Goal: Task Accomplishment & Management: Manage account settings

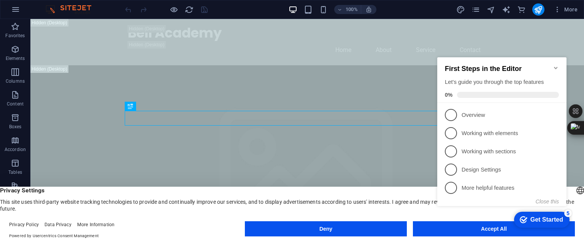
click div "checkmark Get Started 5 First Steps in the Editor Let's guide you through the t…"
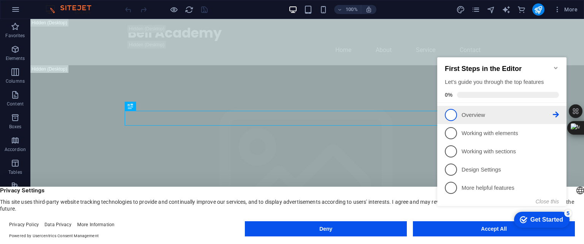
click at [482, 116] on p "Overview - incomplete" at bounding box center [506, 115] width 91 height 8
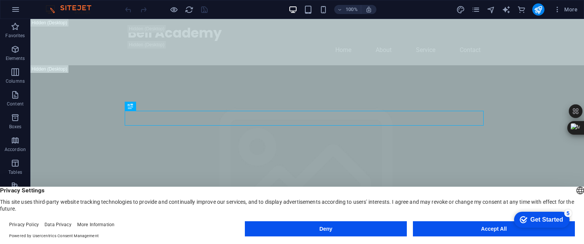
click at [535, 217] on div "Get Started" at bounding box center [546, 220] width 33 height 7
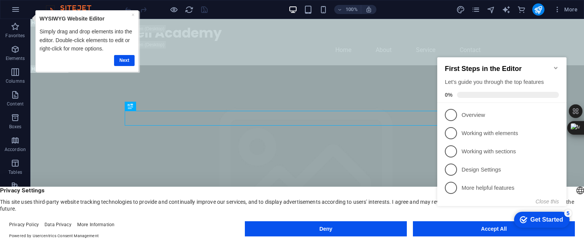
click at [535, 217] on div "Get Started" at bounding box center [546, 220] width 33 height 7
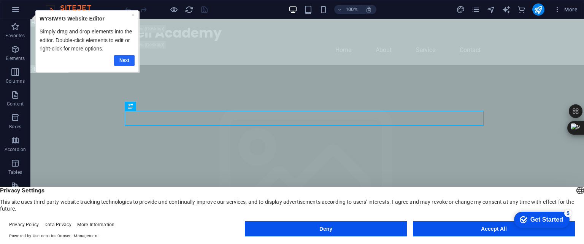
click at [127, 60] on link "Next" at bounding box center [124, 60] width 21 height 11
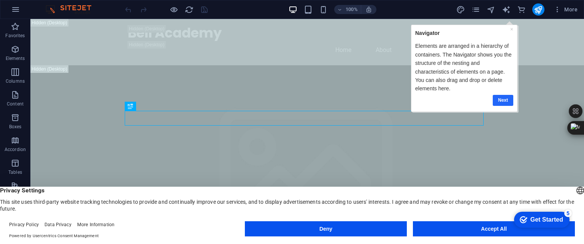
click at [506, 99] on link "Next" at bounding box center [502, 100] width 21 height 11
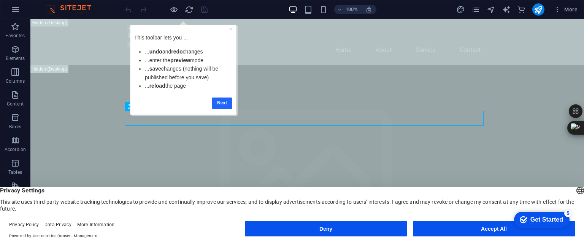
click at [225, 102] on link "Next" at bounding box center [222, 102] width 21 height 11
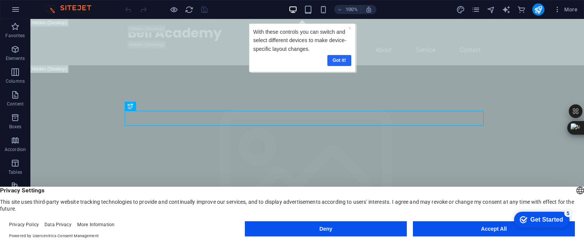
click at [331, 61] on link "Got it!" at bounding box center [339, 60] width 24 height 11
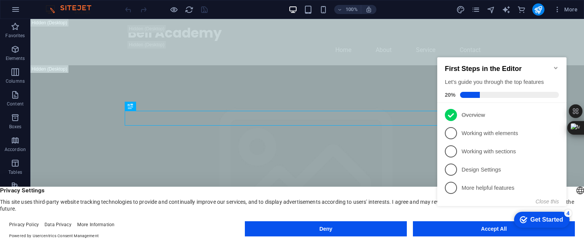
click at [547, 221] on div "Get Started" at bounding box center [546, 220] width 33 height 7
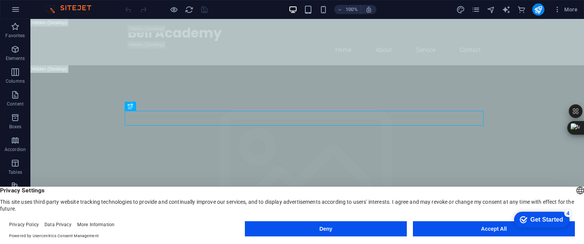
click at [547, 221] on div "Get Started" at bounding box center [546, 220] width 33 height 7
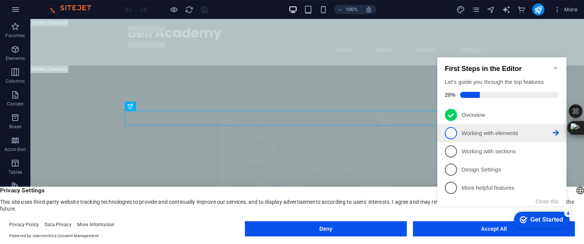
click at [467, 133] on p "Working with elements - incomplete" at bounding box center [506, 134] width 91 height 8
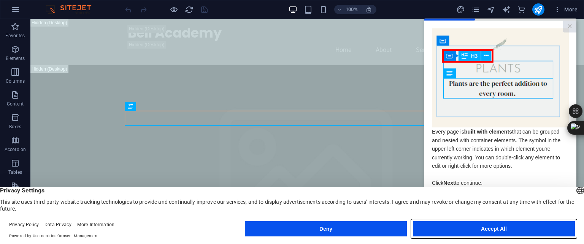
click at [484, 226] on button "Accept All" at bounding box center [494, 229] width 162 height 15
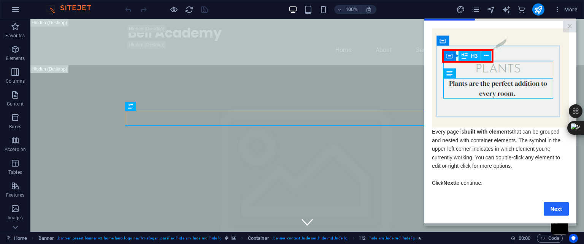
click at [550, 212] on link "Next" at bounding box center [555, 209] width 25 height 14
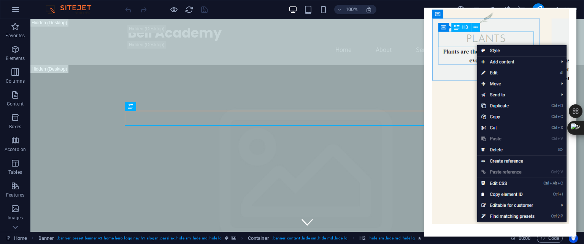
scroll to position [100, 0]
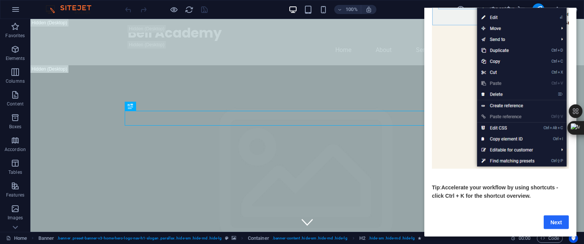
click at [555, 215] on link "Next" at bounding box center [555, 222] width 25 height 14
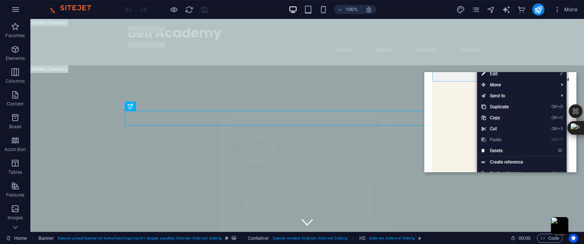
scroll to position [0, 0]
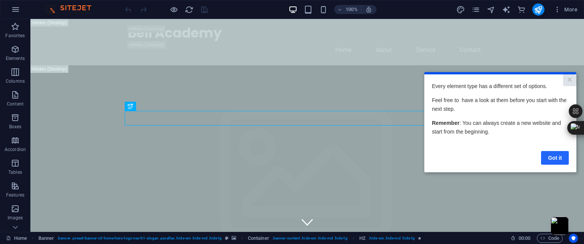
click at [552, 161] on link "Got it" at bounding box center [555, 158] width 28 height 14
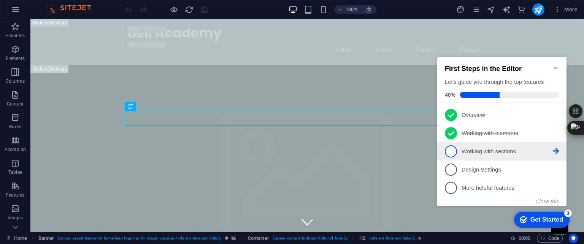
click at [553, 149] on icon at bounding box center [555, 151] width 6 height 6
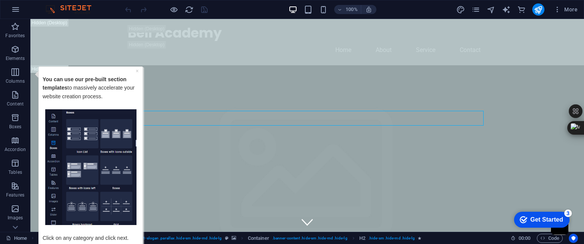
click at [83, 91] on p "You can use our pre-built section templates to massively accelerate your websit…" at bounding box center [91, 92] width 96 height 34
click at [113, 237] on p "Click on any category and click next." at bounding box center [91, 233] width 96 height 17
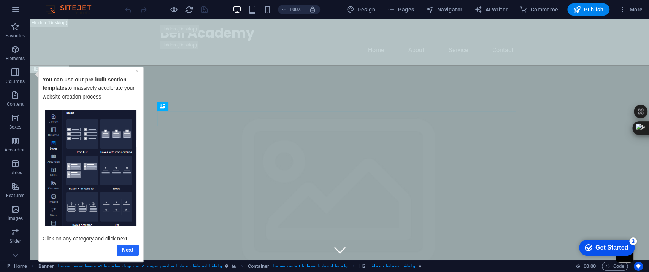
click at [125, 244] on link "Next" at bounding box center [128, 249] width 22 height 11
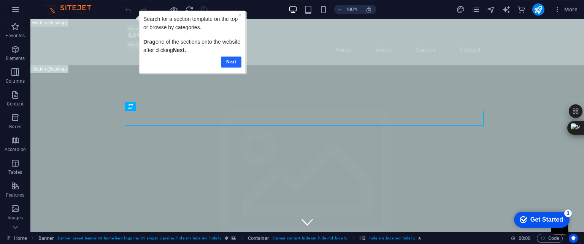
click at [229, 62] on link "Next" at bounding box center [231, 61] width 21 height 11
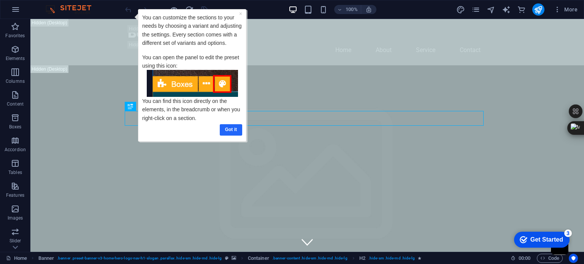
click at [234, 131] on link "Got it" at bounding box center [231, 129] width 22 height 11
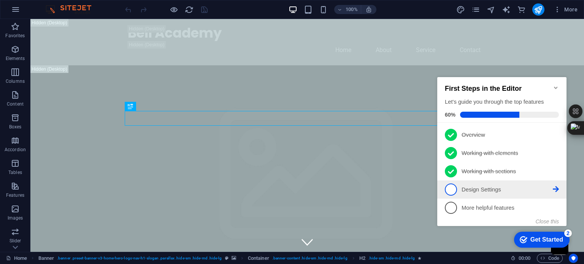
click at [553, 187] on icon at bounding box center [555, 189] width 6 height 6
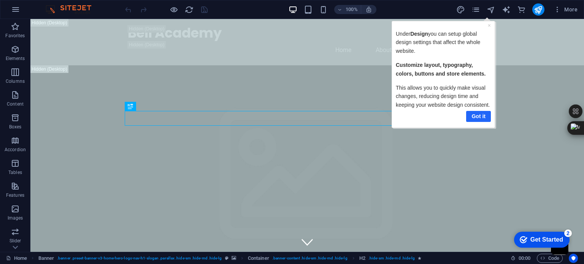
click at [477, 117] on link "Got it" at bounding box center [477, 116] width 25 height 11
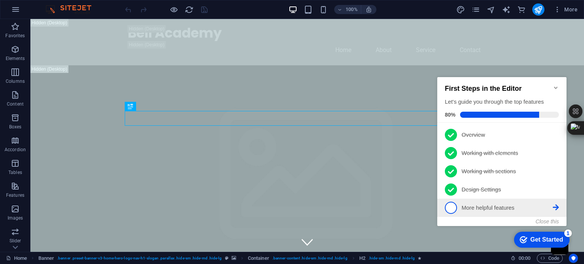
click at [555, 138] on icon at bounding box center [555, 134] width 6 height 6
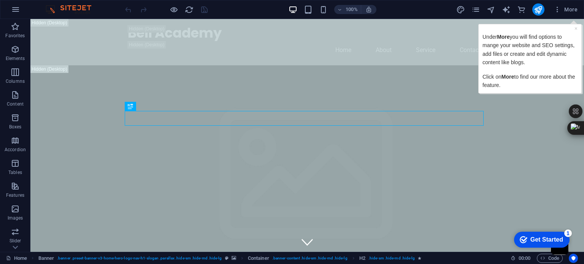
click at [541, 243] on div "Get Started" at bounding box center [546, 239] width 33 height 7
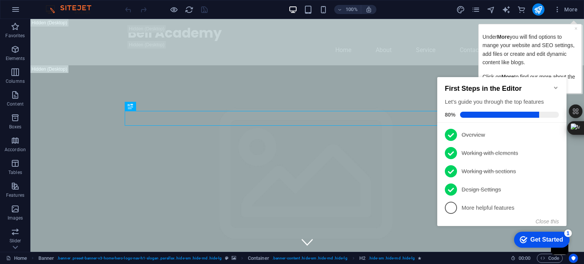
click at [524, 40] on p "Under More you will find options to mange your website and SEO settings, add fi…" at bounding box center [529, 49] width 95 height 34
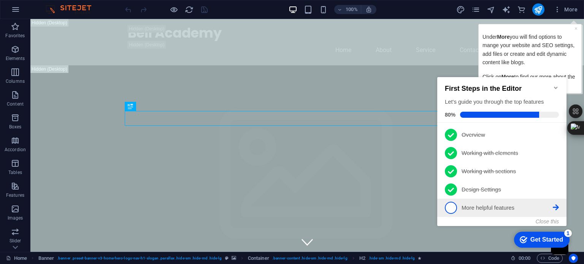
click at [552, 208] on icon at bounding box center [555, 207] width 6 height 6
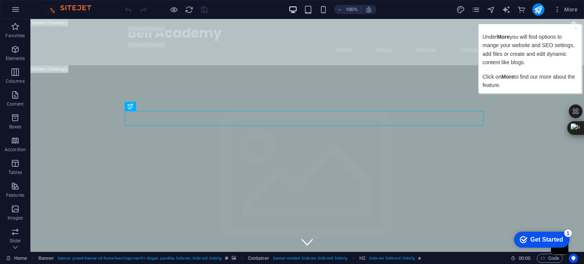
click at [542, 50] on p "Under More you will find options to mange your website and SEO settings, add fi…" at bounding box center [529, 49] width 95 height 34
click at [574, 28] on link "×" at bounding box center [575, 28] width 3 height 6
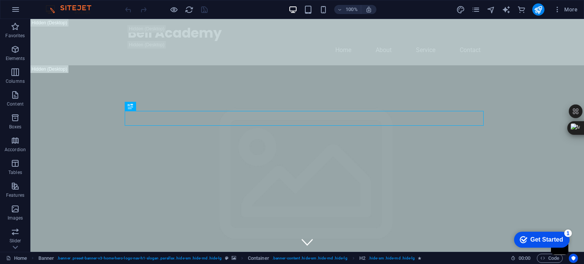
click at [544, 241] on div "Get Started" at bounding box center [546, 239] width 33 height 7
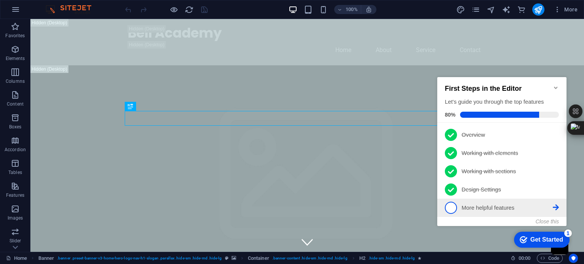
click at [553, 207] on icon at bounding box center [555, 207] width 6 height 6
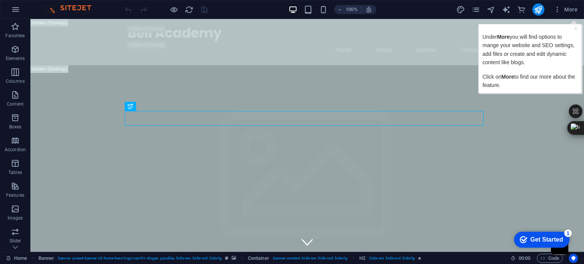
click at [535, 67] on div "Under More you will find options to mange your website and SEO settings, add fi…" at bounding box center [529, 60] width 95 height 57
click at [525, 52] on p "Under More you will find options to mange your website and SEO settings, add fi…" at bounding box center [529, 49] width 95 height 34
click at [538, 9] on icon "publish" at bounding box center [537, 9] width 9 height 9
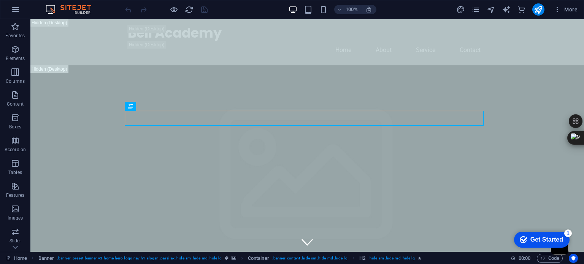
click at [536, 239] on div "Get Started" at bounding box center [546, 239] width 33 height 7
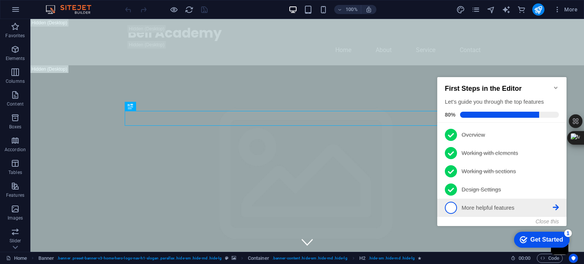
click at [554, 138] on icon at bounding box center [555, 134] width 6 height 6
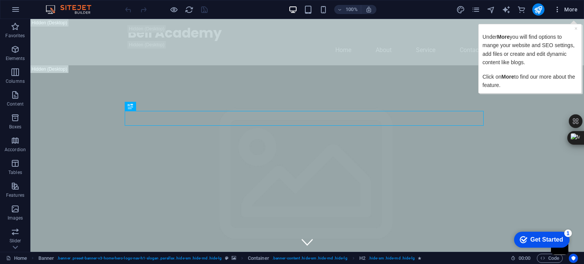
click at [566, 9] on span "More" at bounding box center [565, 10] width 24 height 8
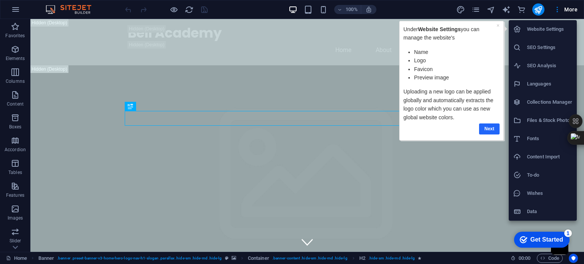
click at [494, 128] on link "Next" at bounding box center [489, 128] width 21 height 11
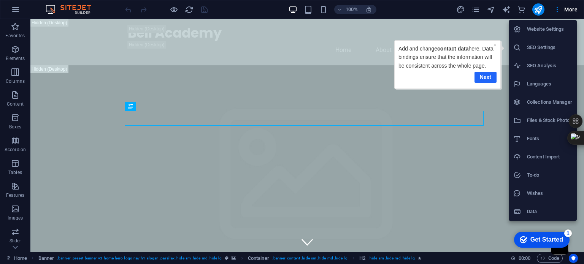
click at [492, 74] on link "Next" at bounding box center [485, 77] width 22 height 11
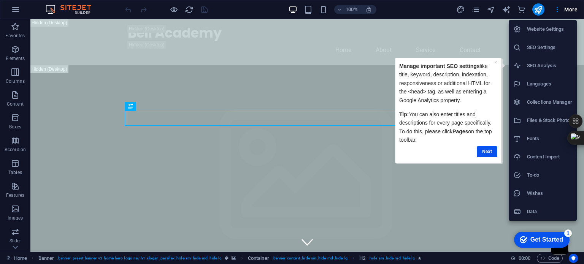
click at [531, 51] on h6 "SEO Settings" at bounding box center [549, 47] width 45 height 9
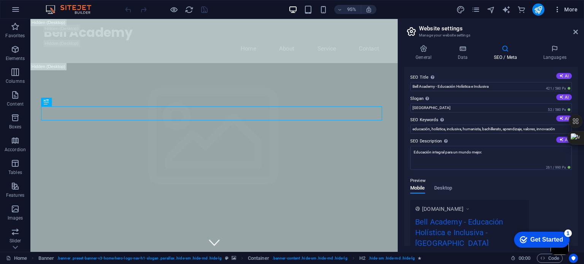
click at [564, 10] on span "More" at bounding box center [565, 10] width 24 height 8
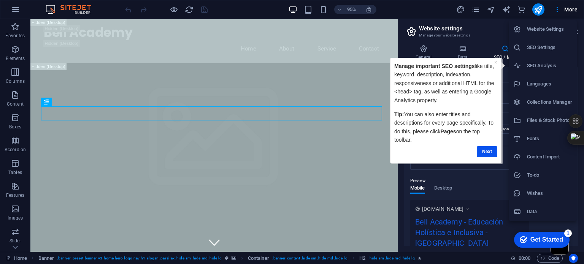
click at [543, 50] on h6 "SEO Settings" at bounding box center [549, 47] width 45 height 9
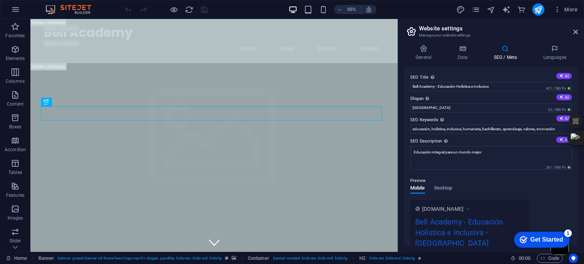
click at [548, 239] on div "Get Started" at bounding box center [546, 239] width 33 height 7
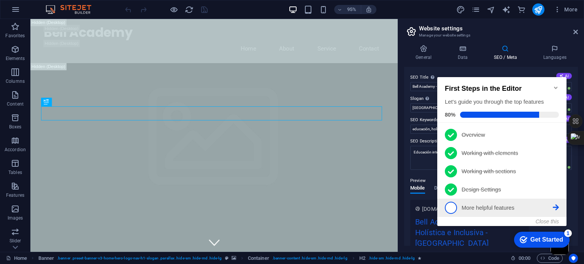
click at [555, 138] on icon at bounding box center [555, 134] width 6 height 6
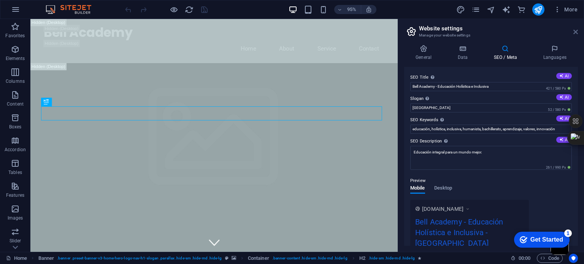
click at [573, 32] on icon at bounding box center [575, 32] width 5 height 6
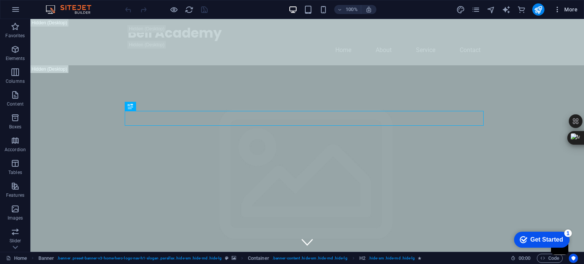
click at [559, 14] on button "More" at bounding box center [565, 9] width 30 height 12
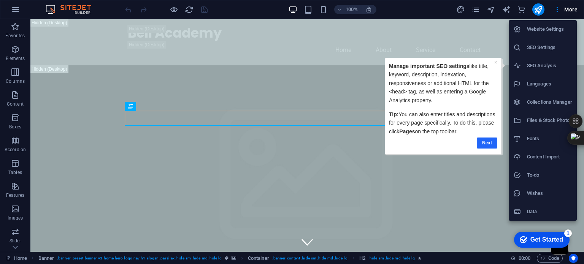
click at [483, 141] on link "Next" at bounding box center [486, 143] width 21 height 11
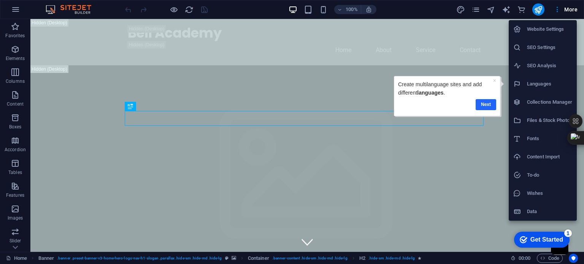
click at [488, 105] on link "Next" at bounding box center [485, 104] width 21 height 11
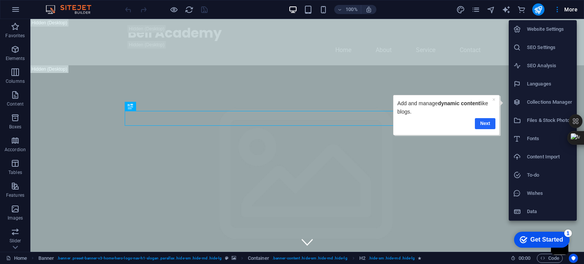
click at [485, 125] on link "Next" at bounding box center [485, 123] width 21 height 11
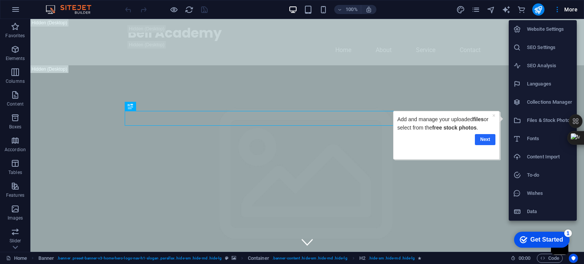
click at [486, 141] on link "Next" at bounding box center [485, 139] width 21 height 11
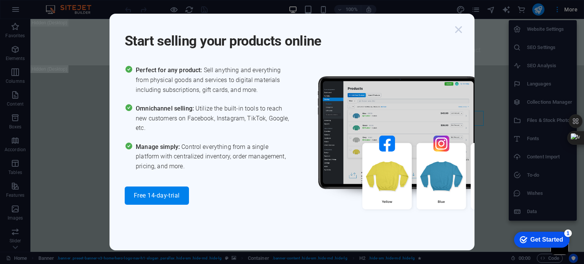
click at [456, 29] on icon "button" at bounding box center [458, 30] width 14 height 14
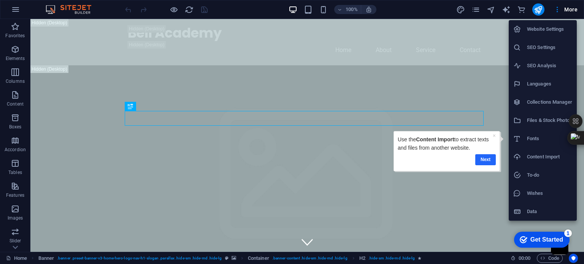
click at [481, 157] on link "Next" at bounding box center [485, 159] width 21 height 11
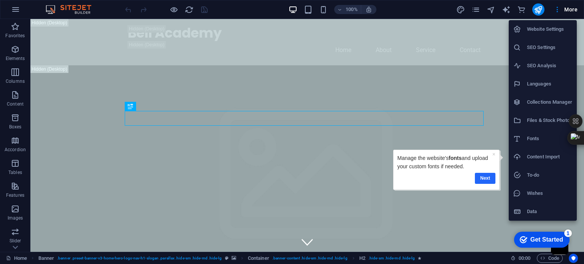
click at [484, 177] on link "Next" at bounding box center [484, 178] width 21 height 11
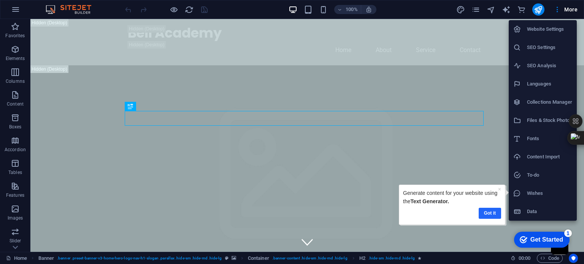
click at [489, 215] on link "Got it" at bounding box center [489, 213] width 22 height 11
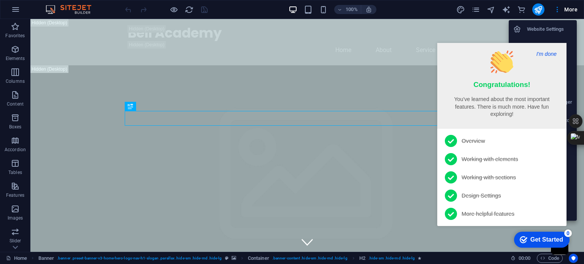
click at [548, 56] on button "I'm done" at bounding box center [546, 54] width 25 height 7
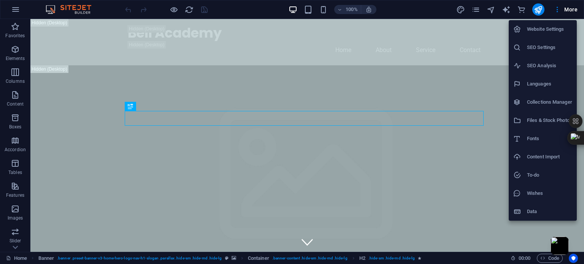
click at [483, 209] on div at bounding box center [292, 132] width 584 height 264
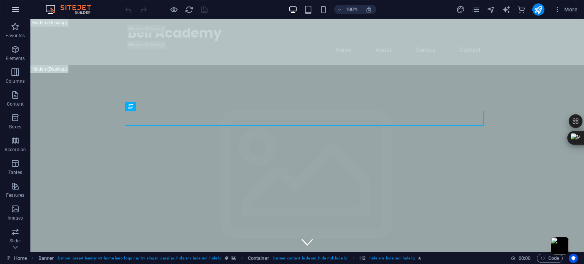
click at [12, 9] on icon "button" at bounding box center [15, 9] width 9 height 9
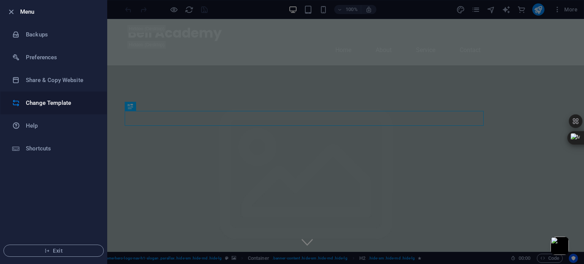
click at [63, 104] on h6 "Change Template" at bounding box center [61, 102] width 70 height 9
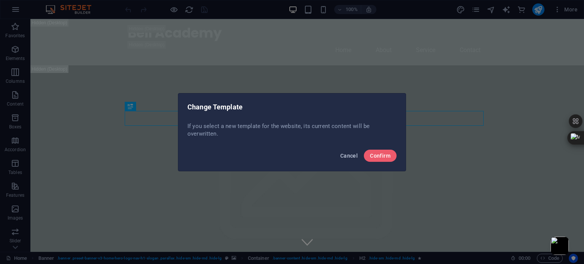
click at [356, 153] on span "Cancel" at bounding box center [348, 156] width 17 height 6
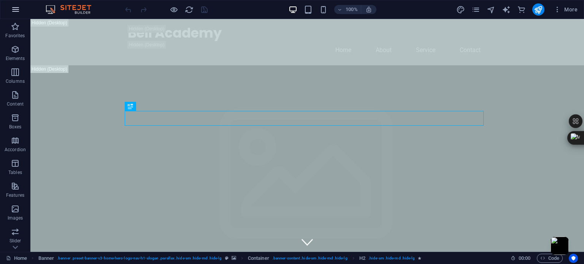
click at [19, 10] on icon "button" at bounding box center [15, 9] width 9 height 9
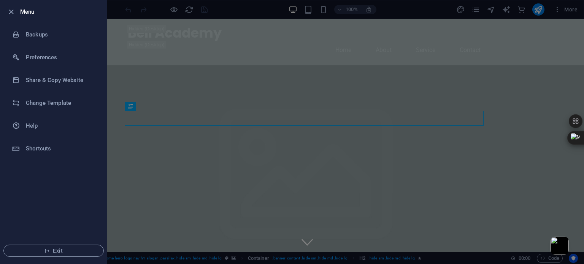
click at [555, 11] on div at bounding box center [292, 132] width 584 height 264
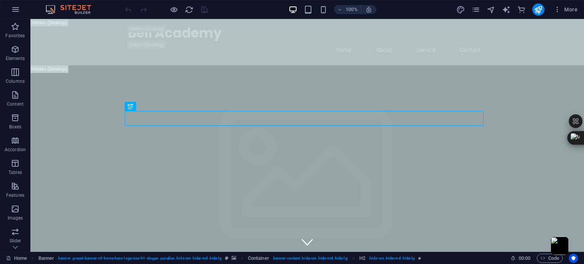
click at [555, 11] on icon "button" at bounding box center [557, 10] width 8 height 8
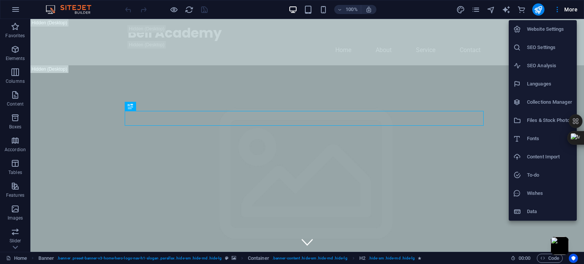
click at [437, 11] on div at bounding box center [292, 132] width 584 height 264
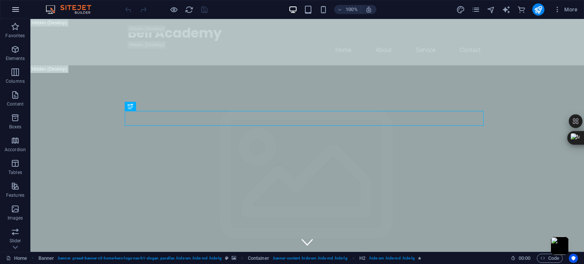
click at [18, 11] on icon "button" at bounding box center [15, 9] width 9 height 9
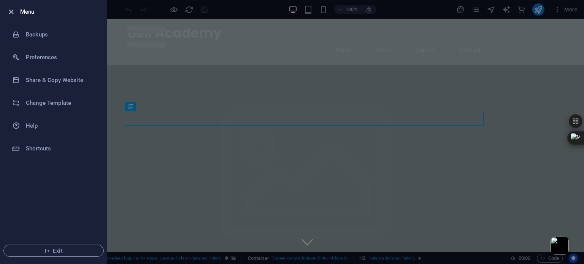
click at [12, 8] on icon "button" at bounding box center [11, 12] width 9 height 9
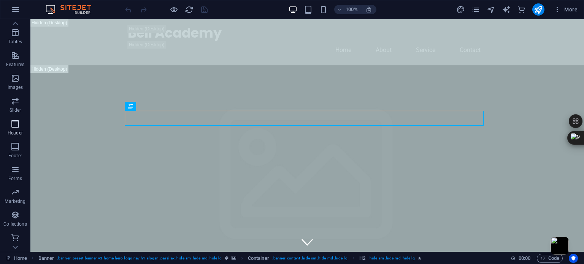
scroll to position [131, 0]
click at [9, 237] on span "Commerce" at bounding box center [15, 242] width 30 height 18
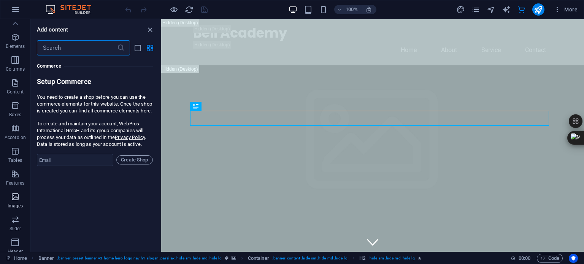
scroll to position [0, 0]
click at [16, 30] on icon "button" at bounding box center [15, 26] width 9 height 9
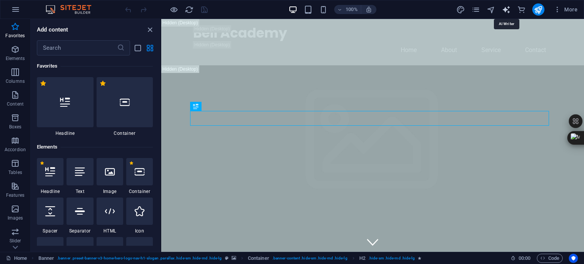
click at [507, 10] on icon "text_generator" at bounding box center [506, 9] width 9 height 9
select select "English"
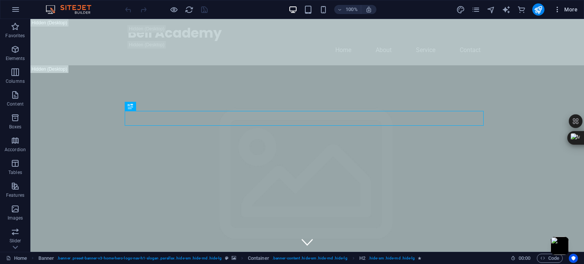
click at [557, 9] on icon "button" at bounding box center [557, 10] width 8 height 8
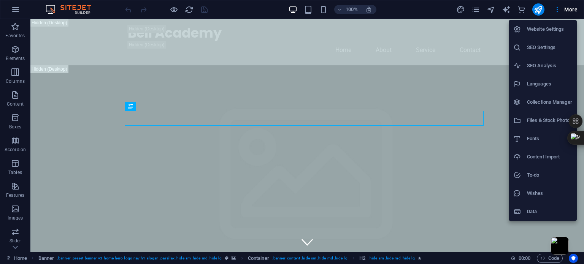
click at [459, 253] on div at bounding box center [292, 132] width 584 height 264
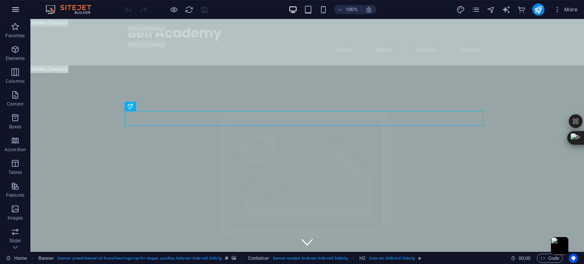
click at [15, 15] on button "button" at bounding box center [15, 9] width 18 height 18
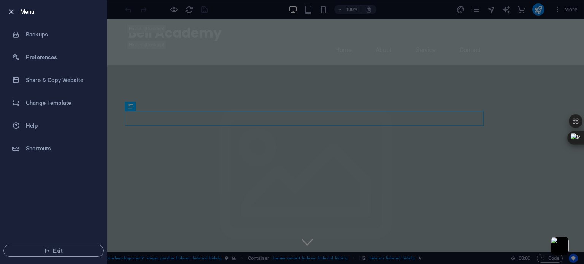
click at [11, 9] on icon "button" at bounding box center [11, 12] width 9 height 9
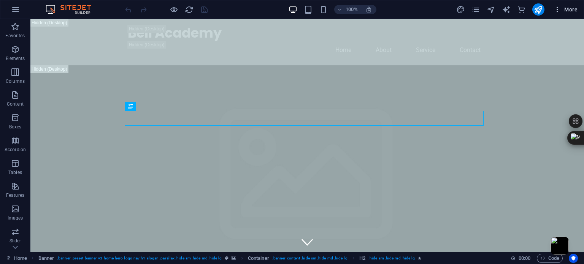
click at [555, 6] on icon "button" at bounding box center [557, 10] width 8 height 8
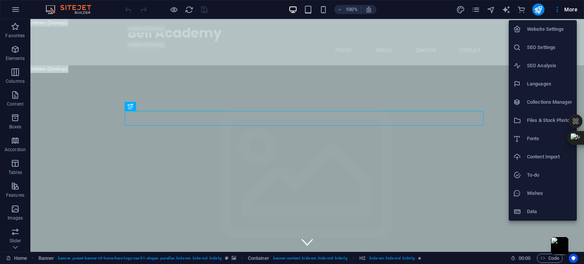
click at [21, 10] on div at bounding box center [292, 132] width 584 height 264
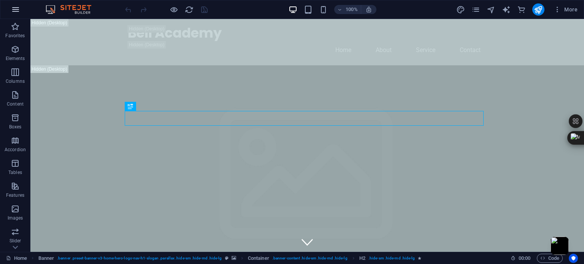
click at [19, 8] on icon "button" at bounding box center [15, 9] width 9 height 9
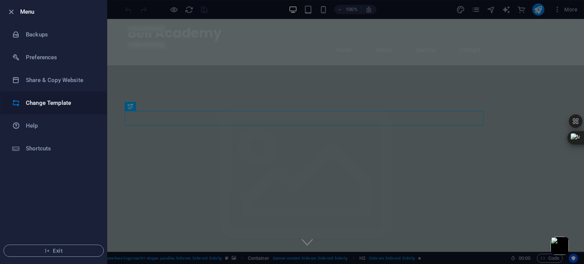
click at [52, 95] on li "Change Template" at bounding box center [53, 103] width 106 height 23
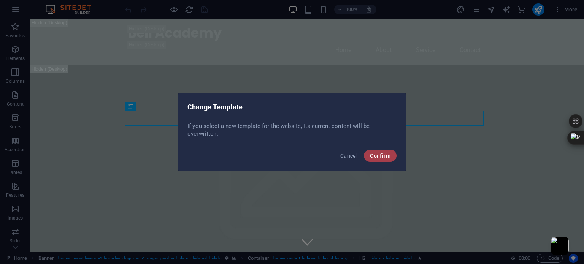
click at [389, 155] on span "Confirm" at bounding box center [380, 156] width 21 height 6
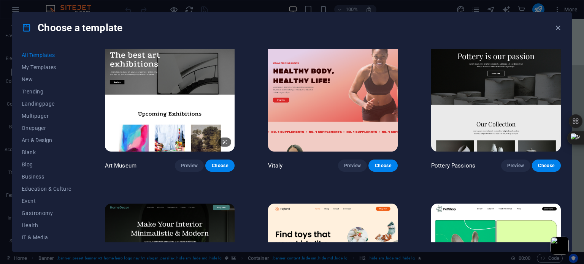
scroll to position [127, 0]
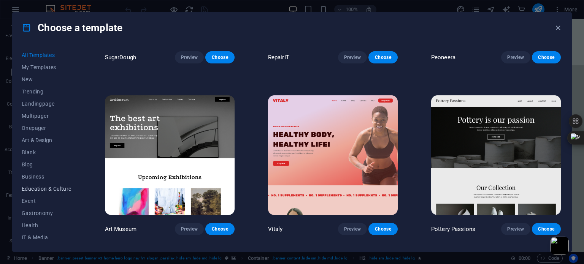
click at [38, 186] on span "Education & Culture" at bounding box center [47, 189] width 50 height 6
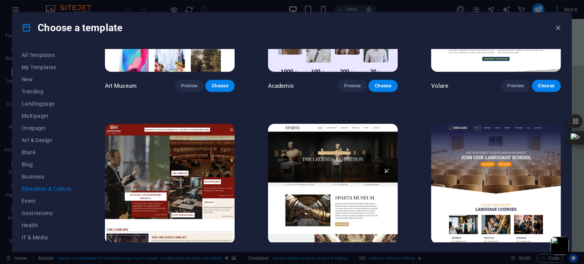
scroll to position [288, 0]
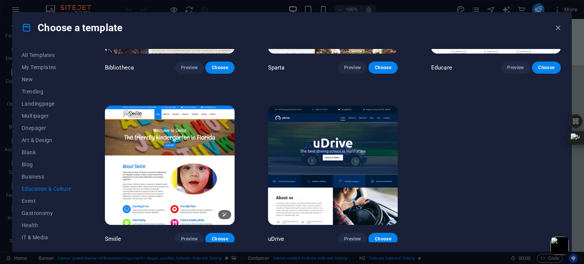
click at [188, 174] on img at bounding box center [170, 165] width 130 height 119
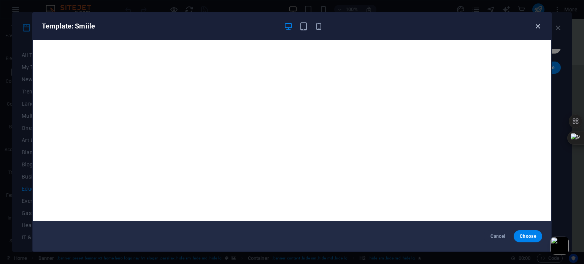
click at [535, 26] on icon "button" at bounding box center [537, 26] width 9 height 9
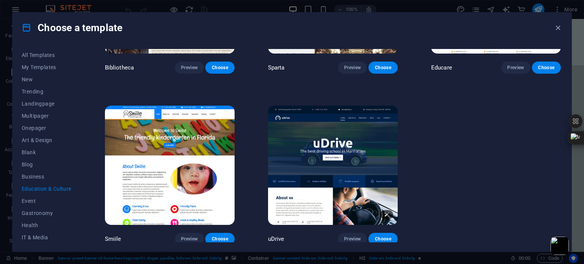
click at [352, 171] on img at bounding box center [333, 165] width 130 height 119
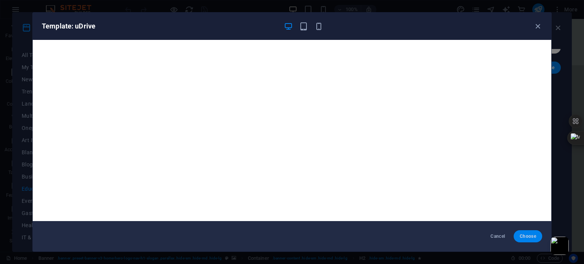
click at [524, 235] on span "Choose" at bounding box center [527, 236] width 16 height 6
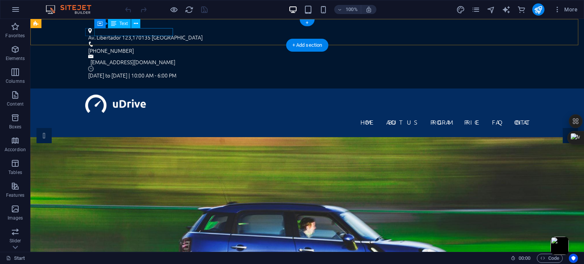
click at [109, 33] on div "Av. [STREET_ADDRESS]" at bounding box center [304, 37] width 432 height 8
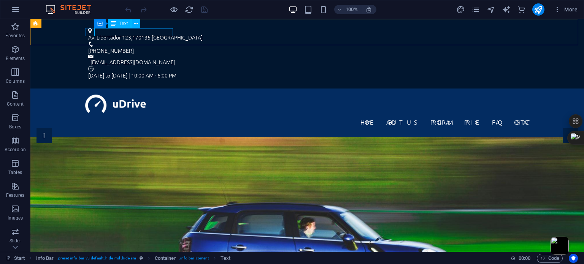
click at [123, 23] on span "Text" at bounding box center [123, 23] width 8 height 5
click at [123, 34] on div "Av. [STREET_ADDRESS]" at bounding box center [304, 37] width 432 height 8
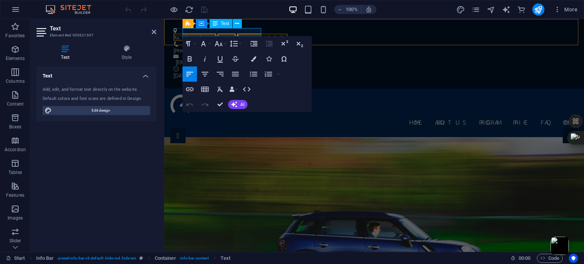
click at [191, 33] on span "Av. Libertador 123" at bounding box center [194, 37] width 43 height 8
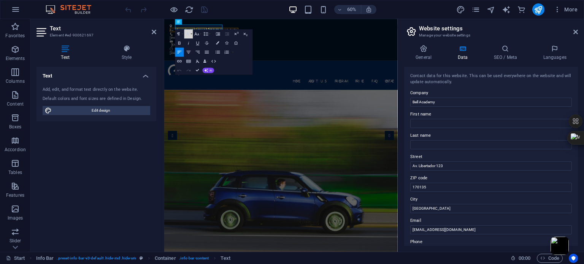
click at [191, 33] on button "Font Family" at bounding box center [188, 33] width 9 height 9
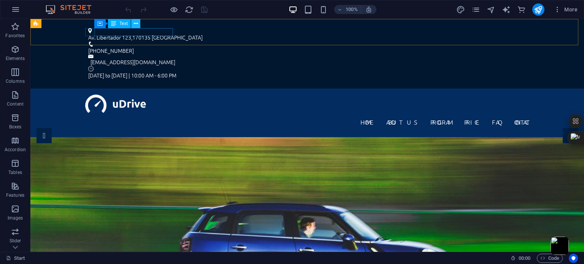
click at [138, 25] on icon at bounding box center [136, 24] width 4 height 8
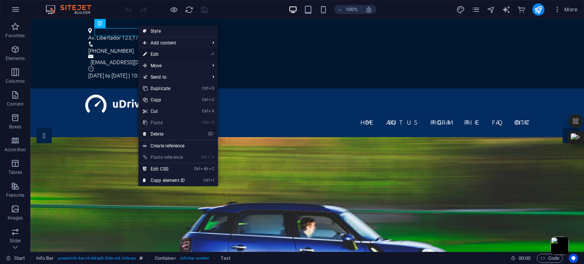
click at [158, 54] on link "⏎ Edit" at bounding box center [163, 54] width 51 height 11
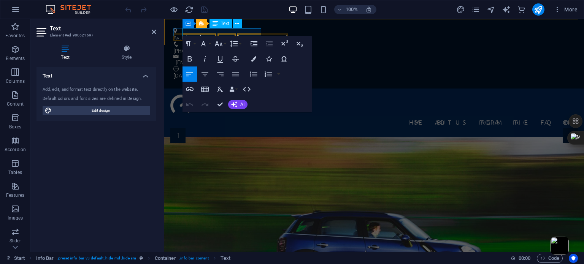
click at [191, 33] on span "Av. Libertador 123" at bounding box center [194, 37] width 43 height 8
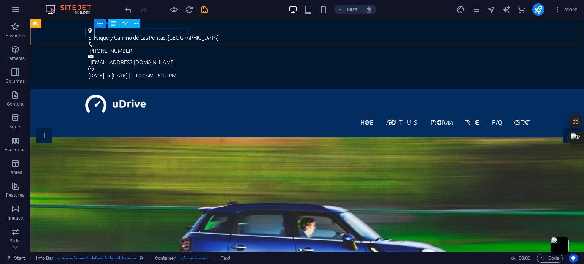
click at [125, 22] on span "Text" at bounding box center [123, 23] width 8 height 5
click at [135, 23] on icon at bounding box center [136, 24] width 4 height 8
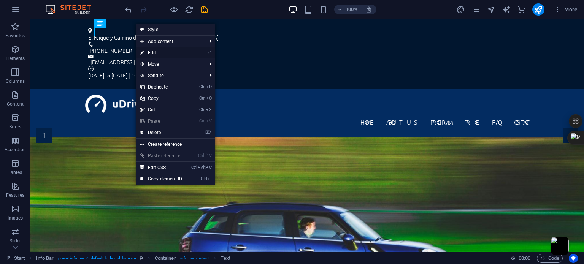
click at [160, 52] on link "⏎ Edit" at bounding box center [161, 52] width 51 height 11
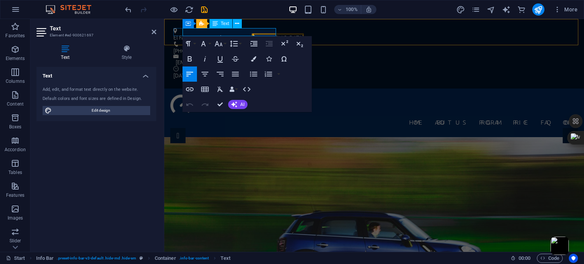
click span "[GEOGRAPHIC_DATA]"
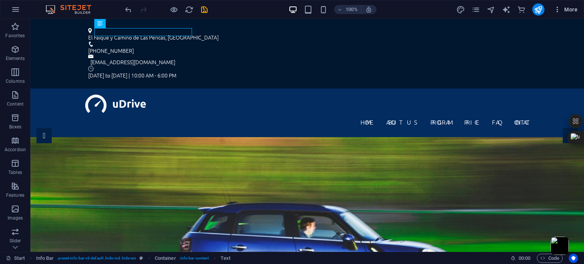
click at [558, 6] on icon "button" at bounding box center [557, 10] width 8 height 8
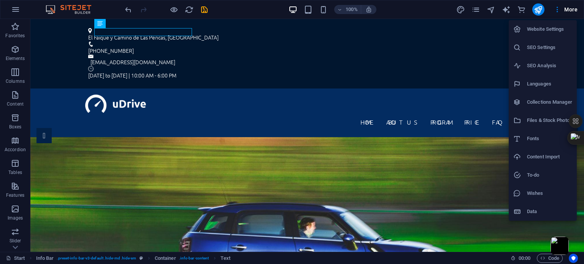
click at [536, 211] on h6 "Data" at bounding box center [549, 211] width 45 height 9
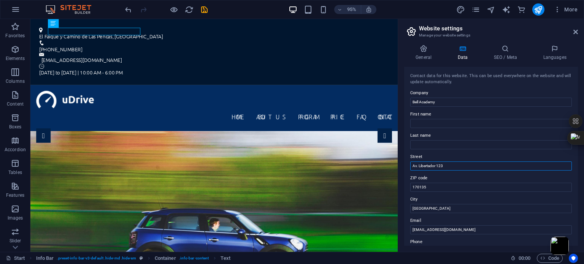
click at [450, 166] on input "Av. Libertador 123" at bounding box center [490, 165] width 161 height 9
type input "C"
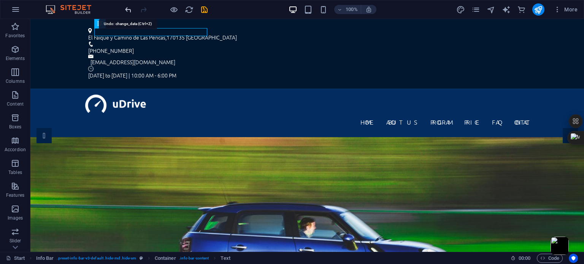
click at [125, 10] on icon "undo" at bounding box center [128, 9] width 9 height 9
click at [558, 13] on icon "button" at bounding box center [557, 10] width 8 height 8
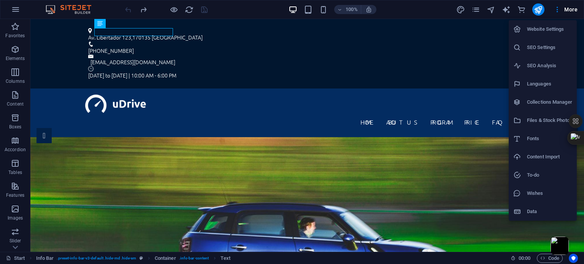
click at [525, 208] on div at bounding box center [520, 212] width 14 height 8
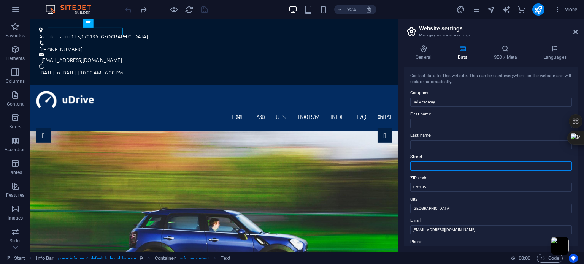
click at [428, 164] on input "Street" at bounding box center [490, 165] width 161 height 9
type input "C"
type input "[GEOGRAPHIC_DATA] y [GEOGRAPHIC_DATA]"
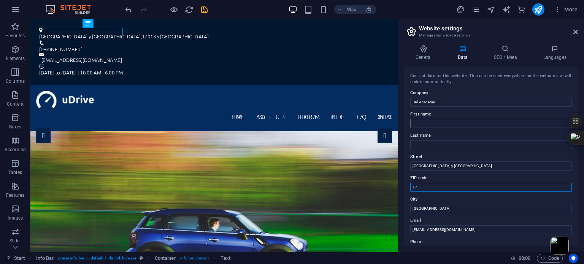
type input "1"
type input "010215"
type input "[GEOGRAPHIC_DATA]"
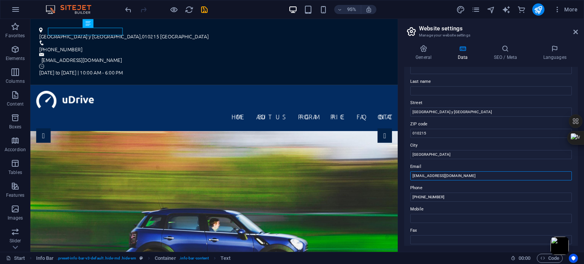
scroll to position [63, 0]
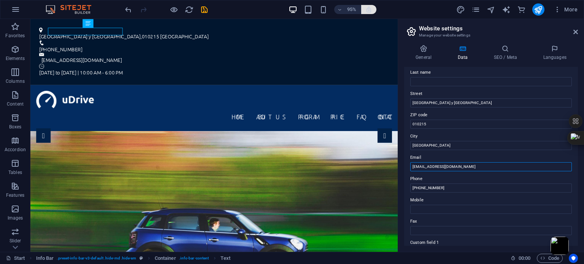
type input "[EMAIL_ADDRESS][DOMAIN_NAME]"
click at [557, 9] on icon "button" at bounding box center [557, 10] width 8 height 8
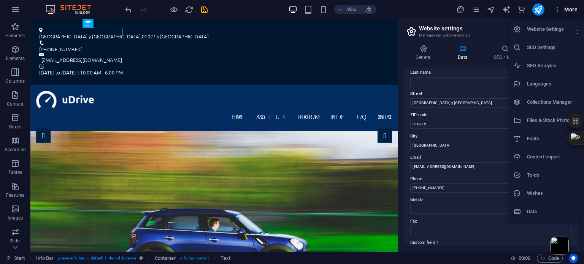
click at [557, 9] on div at bounding box center [292, 132] width 584 height 264
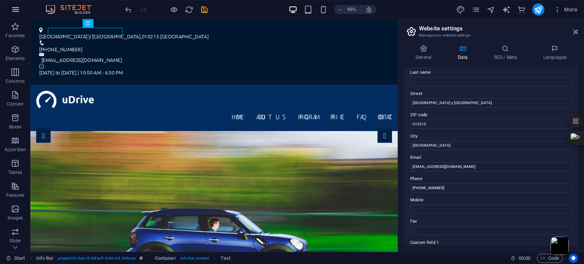
click at [19, 9] on icon "button" at bounding box center [15, 9] width 9 height 9
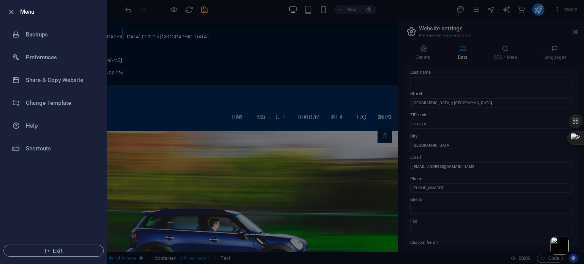
click at [449, 188] on div at bounding box center [292, 132] width 584 height 264
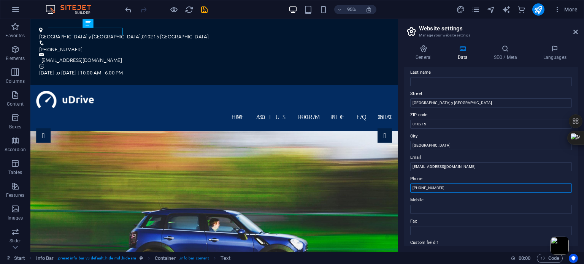
click at [444, 190] on input "[PHONE_NUMBER]" at bounding box center [490, 188] width 161 height 9
paste input "98 337 5110"
type input "[PHONE_NUMBER]"
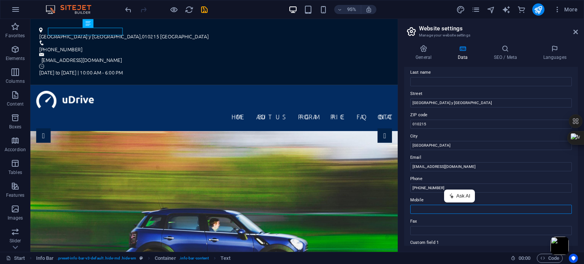
click at [432, 210] on input "Mobile" at bounding box center [490, 209] width 161 height 9
paste input "[PHONE_NUMBER]"
type input "[PHONE_NUMBER]"
click at [446, 187] on input "[PHONE_NUMBER]" at bounding box center [490, 188] width 161 height 9
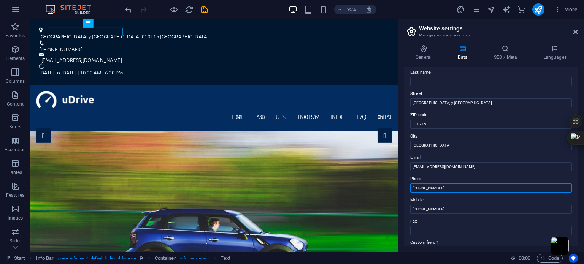
click at [446, 187] on input "[PHONE_NUMBER]" at bounding box center [490, 188] width 161 height 9
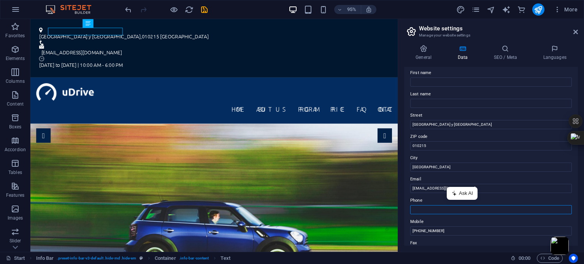
scroll to position [0, 0]
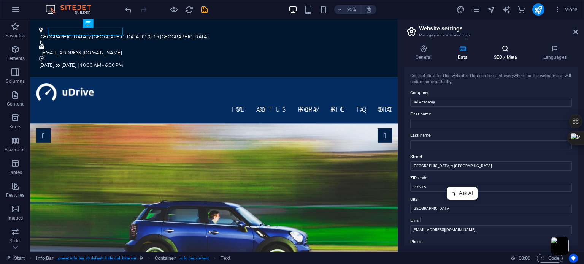
click at [498, 57] on h4 "SEO / Meta" at bounding box center [506, 53] width 49 height 16
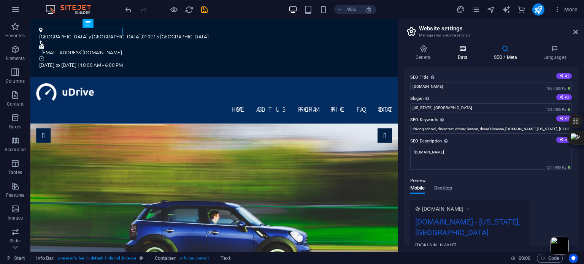
click at [462, 52] on icon at bounding box center [462, 49] width 33 height 8
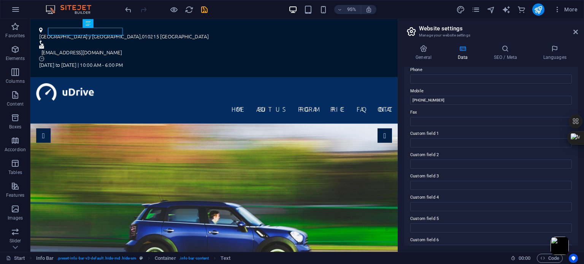
scroll to position [185, 0]
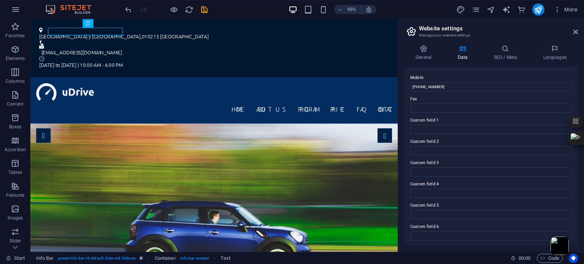
click at [572, 32] on h2 "Website settings" at bounding box center [498, 28] width 159 height 7
click at [576, 33] on icon at bounding box center [575, 32] width 5 height 6
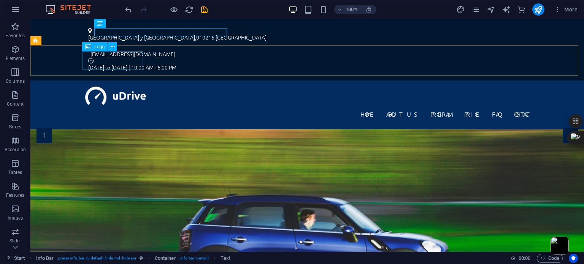
click at [98, 47] on span "Logo" at bounding box center [99, 46] width 10 height 5
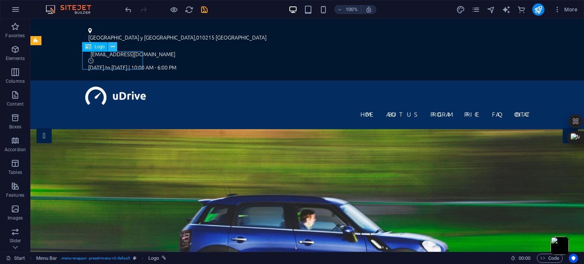
click at [112, 47] on icon at bounding box center [113, 47] width 4 height 8
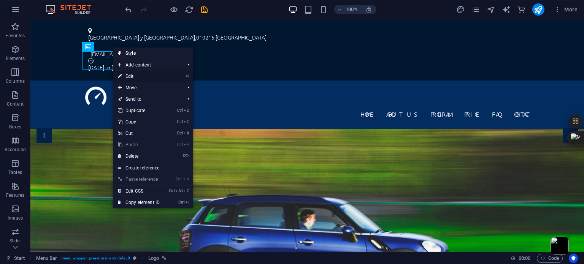
click at [131, 74] on link "⏎ Edit" at bounding box center [138, 76] width 51 height 11
select select "px"
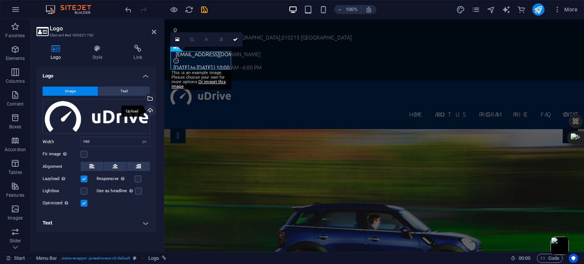
click at [147, 110] on div "Upload" at bounding box center [149, 111] width 11 height 11
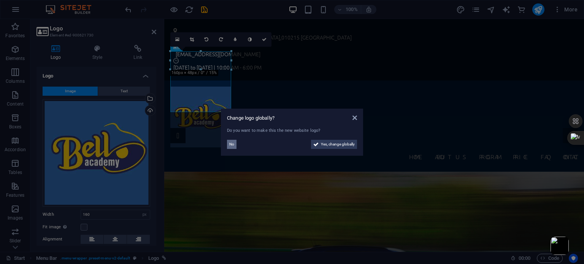
click at [231, 144] on span "No" at bounding box center [231, 144] width 5 height 9
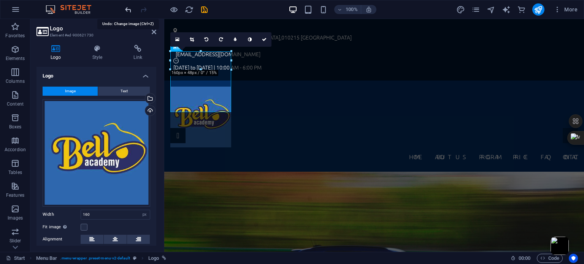
click at [128, 7] on icon "undo" at bounding box center [128, 9] width 9 height 9
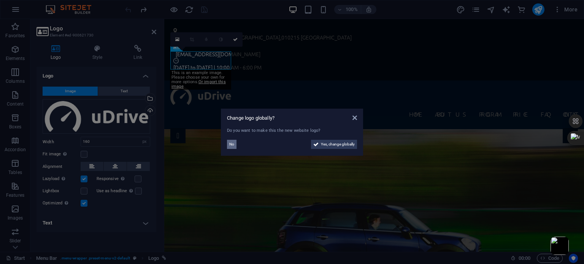
click at [233, 142] on span "No" at bounding box center [231, 144] width 5 height 9
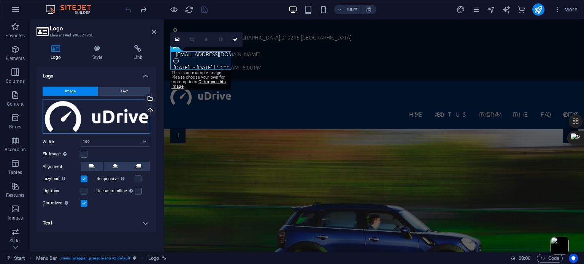
click at [116, 117] on div "Drag files here, click to choose files or select files from Files or our free s…" at bounding box center [97, 116] width 108 height 35
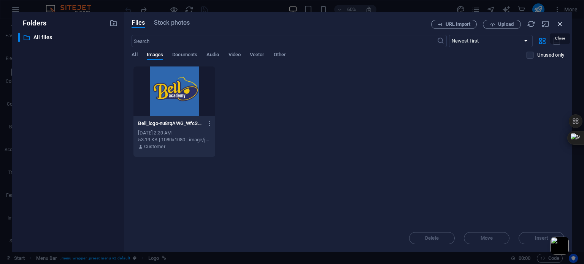
click at [560, 26] on icon "button" at bounding box center [559, 24] width 8 height 8
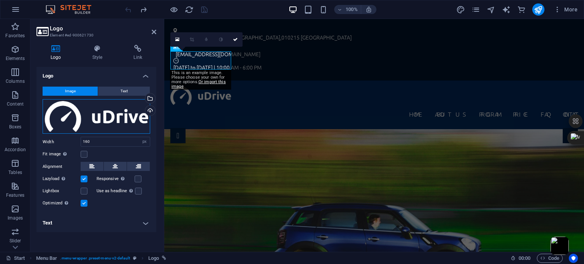
drag, startPoint x: 119, startPoint y: 114, endPoint x: 90, endPoint y: 114, distance: 28.1
click at [90, 114] on div "Drag files here, click to choose files or select files from Files or our free s…" at bounding box center [97, 116] width 108 height 35
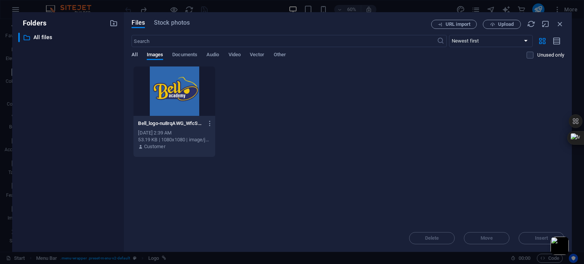
click at [132, 54] on span "All" at bounding box center [134, 55] width 6 height 11
click at [558, 26] on icon "button" at bounding box center [559, 24] width 8 height 8
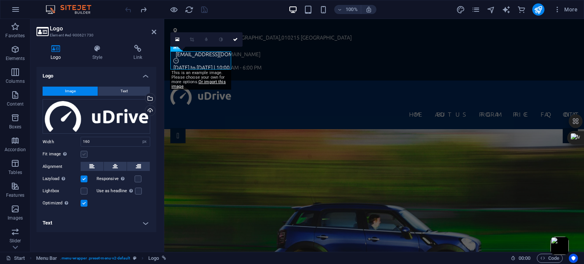
click at [83, 155] on label at bounding box center [84, 154] width 7 height 7
click at [0, 0] on input "Fit image Automatically fit image to a fixed width and height" at bounding box center [0, 0] width 0 height 0
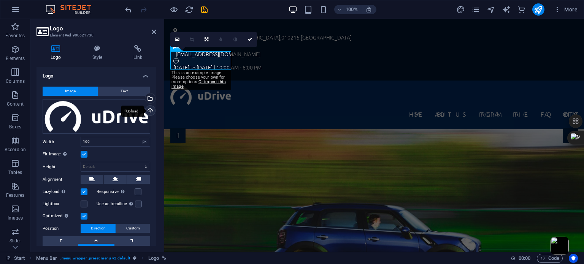
click at [149, 112] on div "Upload" at bounding box center [149, 111] width 11 height 11
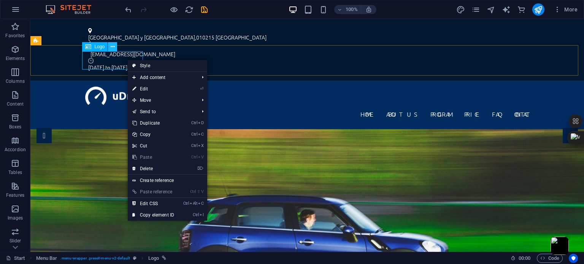
click at [112, 47] on icon at bounding box center [113, 47] width 4 height 8
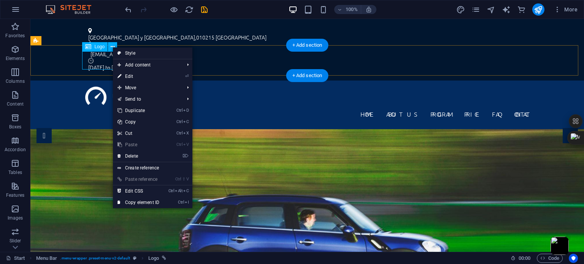
click at [98, 87] on div at bounding box center [307, 96] width 444 height 18
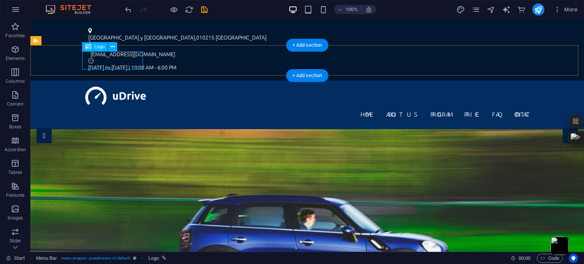
click at [119, 87] on div at bounding box center [307, 96] width 444 height 18
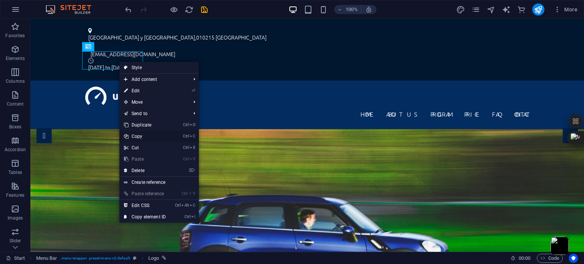
click at [141, 136] on link "Ctrl C Copy" at bounding box center [144, 136] width 51 height 11
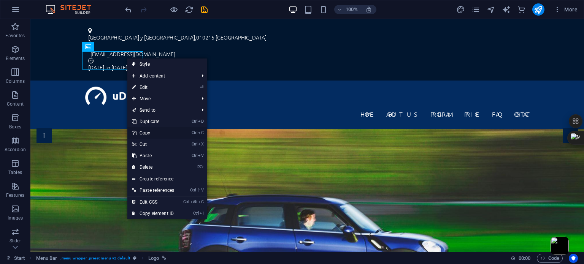
click at [152, 133] on link "Ctrl C Copy" at bounding box center [152, 132] width 51 height 11
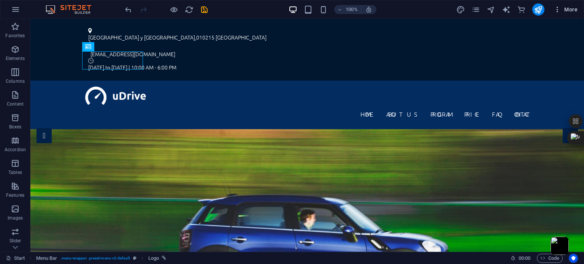
click at [559, 8] on icon "button" at bounding box center [557, 10] width 8 height 8
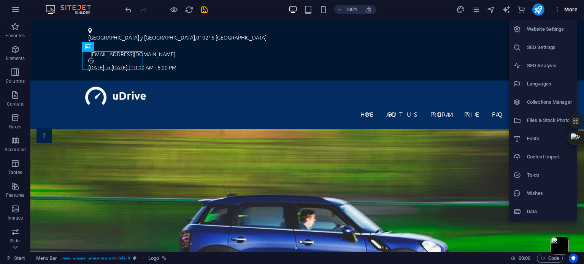
click at [13, 8] on div at bounding box center [292, 132] width 584 height 264
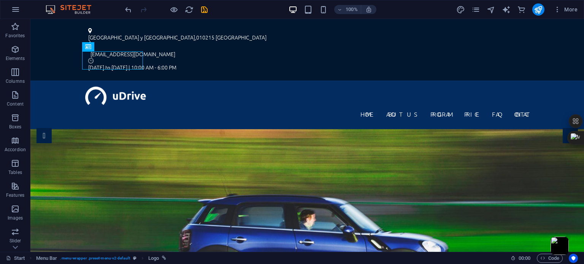
click at [13, 8] on icon "button" at bounding box center [15, 9] width 9 height 9
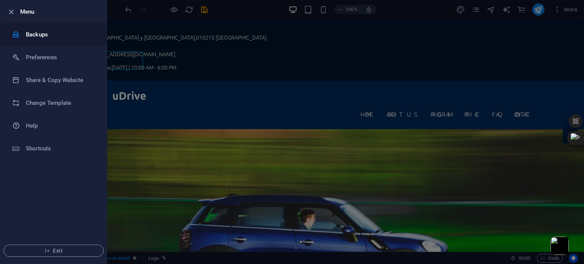
click at [49, 32] on h6 "Backups" at bounding box center [61, 34] width 70 height 9
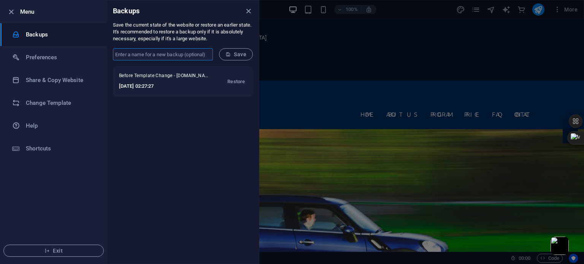
click at [185, 56] on input "text" at bounding box center [163, 54] width 100 height 12
type input "Bell"
click at [233, 54] on span "Save" at bounding box center [235, 54] width 21 height 6
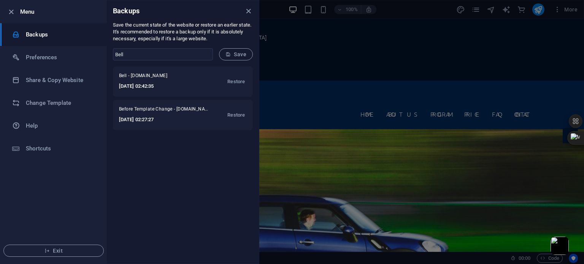
click at [479, 130] on div at bounding box center [292, 132] width 584 height 264
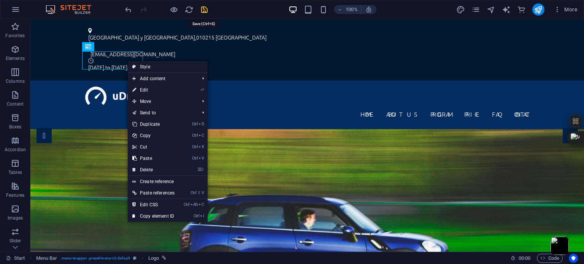
click at [205, 11] on icon "save" at bounding box center [204, 9] width 9 height 9
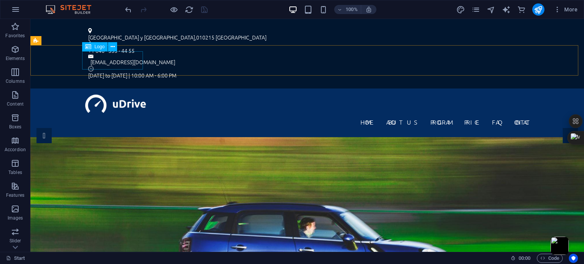
click at [87, 48] on icon at bounding box center [88, 46] width 6 height 9
click at [113, 46] on icon at bounding box center [113, 47] width 4 height 8
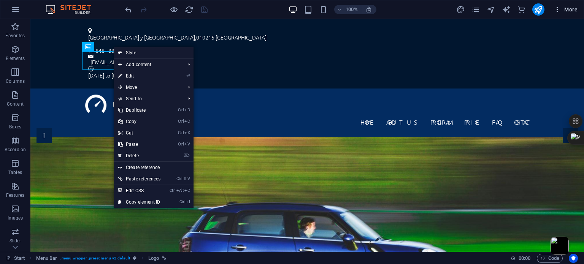
click at [559, 9] on icon "button" at bounding box center [557, 10] width 8 height 8
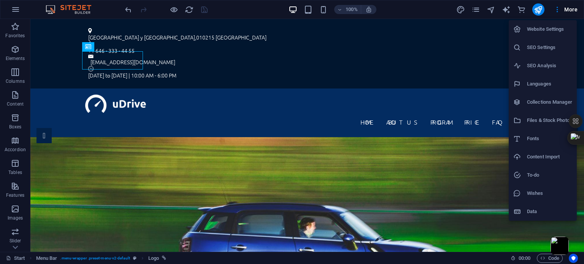
click at [531, 51] on h6 "SEO Settings" at bounding box center [549, 47] width 45 height 9
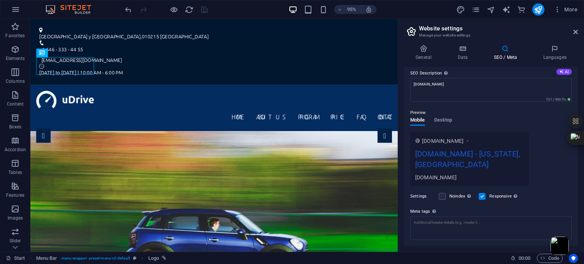
scroll to position [111, 0]
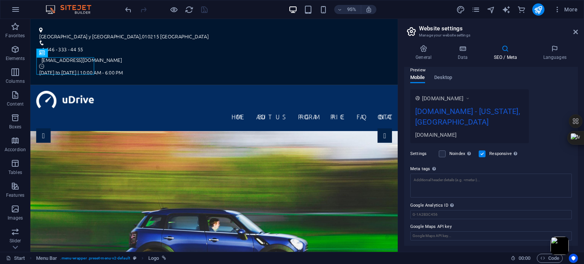
click at [494, 111] on div "[DOMAIN_NAME] - [US_STATE], [GEOGRAPHIC_DATA]" at bounding box center [469, 118] width 109 height 25
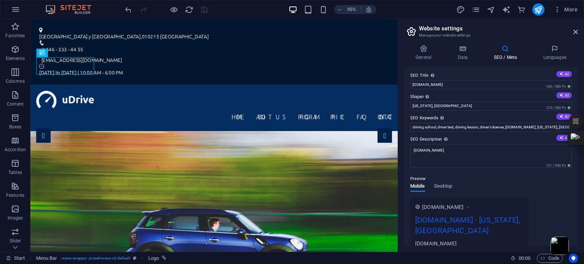
scroll to position [0, 0]
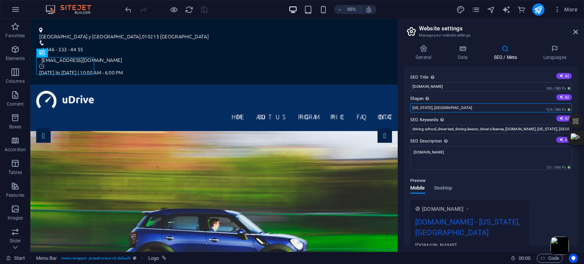
drag, startPoint x: 428, startPoint y: 108, endPoint x: 403, endPoint y: 108, distance: 25.1
click at [403, 108] on div "General Data SEO / Meta Languages Website name [DOMAIN_NAME] Logo Drag files he…" at bounding box center [491, 145] width 186 height 213
type input "[GEOGRAPHIC_DATA][PERSON_NAME]"
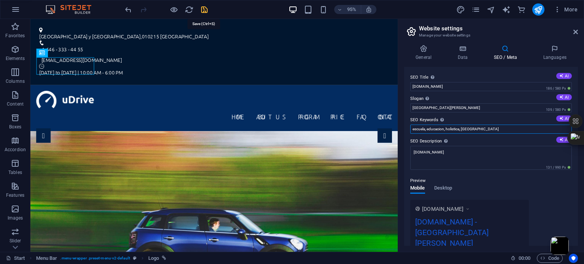
type input "escuela, educacion, holistica, [GEOGRAPHIC_DATA]"
click at [202, 11] on icon "save" at bounding box center [204, 9] width 9 height 9
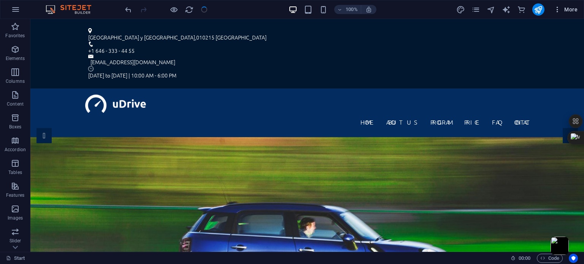
click at [559, 7] on icon "button" at bounding box center [557, 10] width 8 height 8
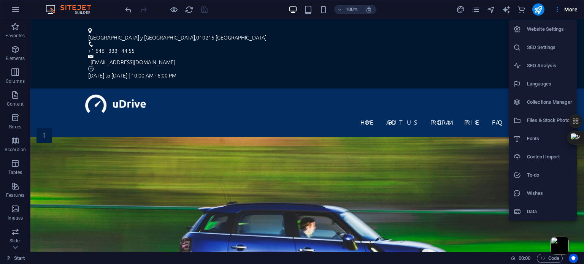
click at [540, 30] on h6 "Website Settings" at bounding box center [549, 29] width 45 height 9
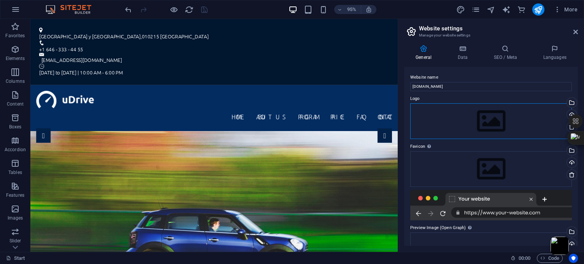
click at [486, 117] on div "Drag files here, click to choose files or select files from Files or our free s…" at bounding box center [490, 121] width 161 height 36
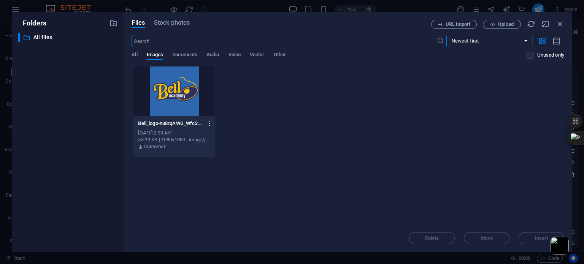
click at [211, 123] on icon "button" at bounding box center [209, 123] width 7 height 7
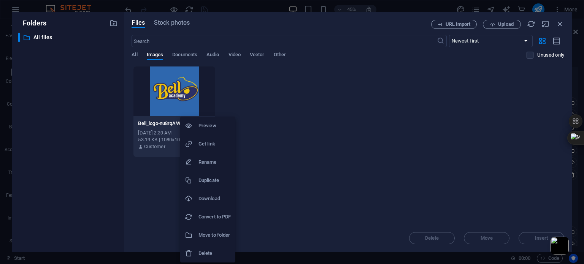
click at [208, 249] on h6 "Delete" at bounding box center [214, 253] width 32 height 9
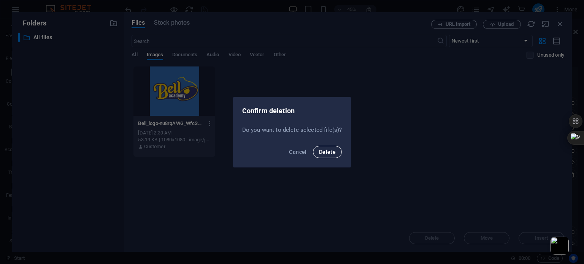
click at [327, 154] on span "Delete" at bounding box center [327, 152] width 17 height 6
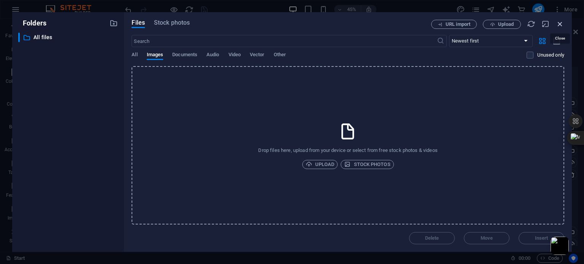
click at [557, 24] on icon "button" at bounding box center [559, 24] width 8 height 8
